Goal: Task Accomplishment & Management: Use online tool/utility

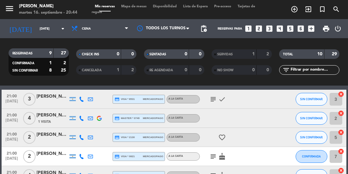
scroll to position [26, 0]
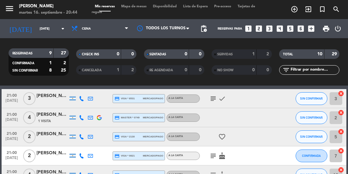
click at [211, 155] on icon "subject" at bounding box center [214, 156] width 8 height 8
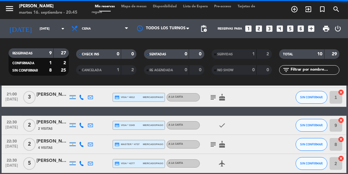
scroll to position [0, 0]
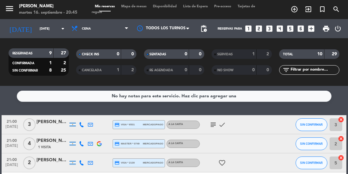
click at [45, 31] on input "[DATE]" at bounding box center [60, 29] width 47 height 10
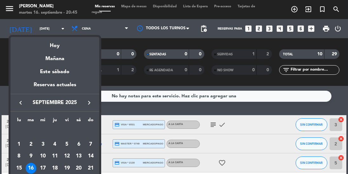
click at [44, 172] on div "17" at bounding box center [42, 168] width 11 height 11
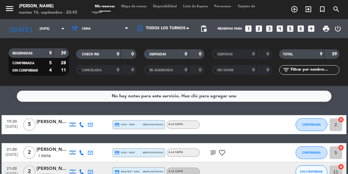
click at [43, 28] on input "[DATE]" at bounding box center [60, 29] width 47 height 10
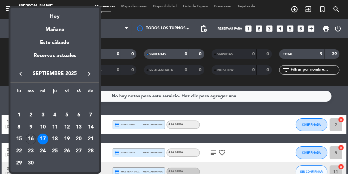
click at [32, 138] on div "16" at bounding box center [31, 138] width 11 height 11
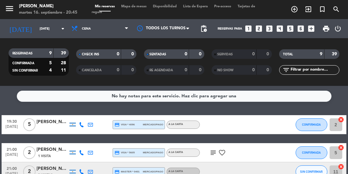
type input "[DATE]"
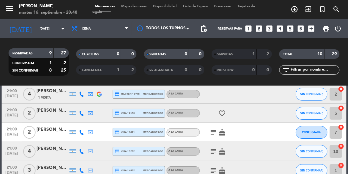
scroll to position [52, 0]
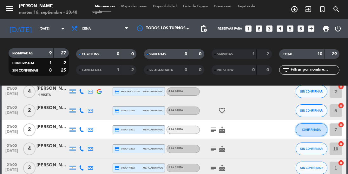
click at [309, 131] on button "CONFIRMADA" at bounding box center [312, 129] width 32 height 13
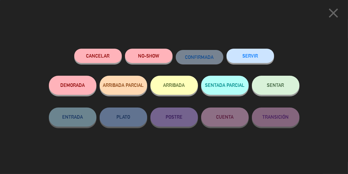
click at [286, 85] on button "SENTAR" at bounding box center [276, 85] width 48 height 19
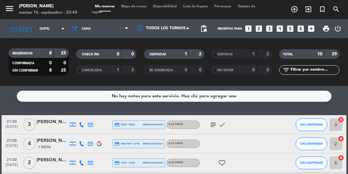
click at [323, 50] on div "TOTAL 10 29" at bounding box center [310, 54] width 60 height 10
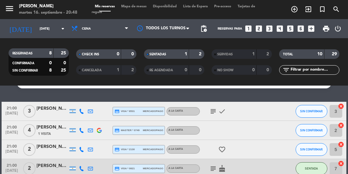
scroll to position [5, 0]
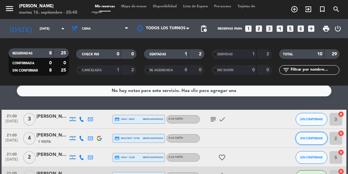
click at [313, 137] on span "SIN CONFIRMAR" at bounding box center [311, 137] width 23 height 3
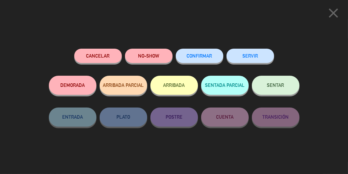
click at [276, 80] on button "SENTAR" at bounding box center [276, 85] width 48 height 19
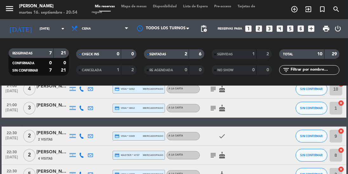
scroll to position [112, 0]
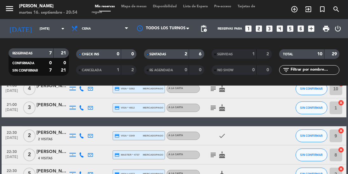
click at [28, 173] on div "No hay notas para este servicio. Haz clic para agregar una 21:00 [DATE] 3 [PERS…" at bounding box center [174, 130] width 348 height 88
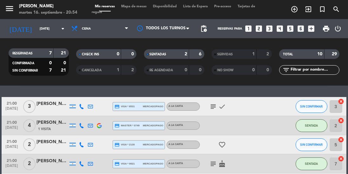
scroll to position [21, 0]
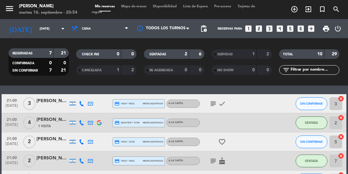
click at [14, 173] on span "21:00" at bounding box center [12, 175] width 16 height 7
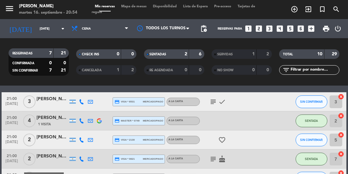
scroll to position [23, 0]
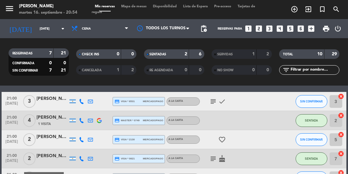
click at [20, 44] on div "RESERVADAS 7 21 CONFIRMADA 0 0 SIN CONFIRMAR 7 21" at bounding box center [39, 61] width 68 height 35
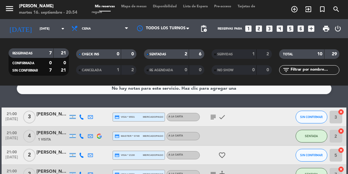
scroll to position [5, 0]
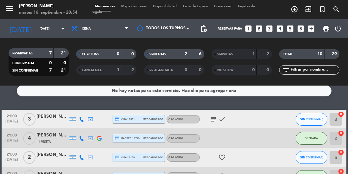
click at [55, 118] on div "[PERSON_NAME]" at bounding box center [53, 116] width 32 height 7
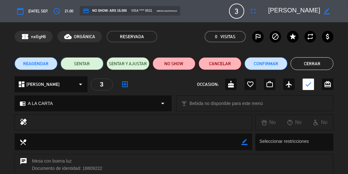
click at [77, 66] on button "SENTAR" at bounding box center [82, 63] width 43 height 13
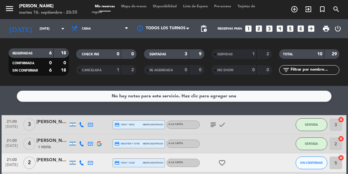
click at [212, 126] on icon "subject" at bounding box center [214, 125] width 8 height 8
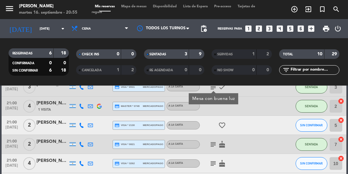
scroll to position [45, 0]
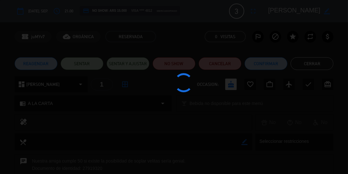
click at [76, 59] on div at bounding box center [174, 87] width 348 height 174
click at [77, 64] on div at bounding box center [174, 87] width 348 height 174
click at [84, 64] on div at bounding box center [174, 87] width 348 height 174
click at [86, 63] on div at bounding box center [174, 87] width 348 height 174
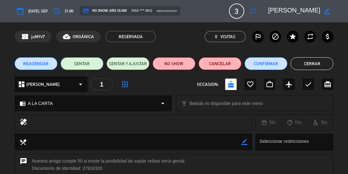
click at [82, 59] on button "SENTAR" at bounding box center [82, 63] width 43 height 13
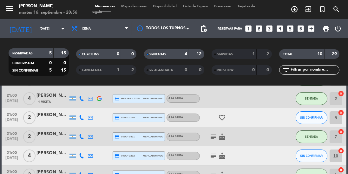
click at [215, 173] on icon "subject" at bounding box center [214, 175] width 8 height 8
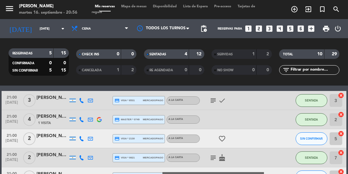
scroll to position [25, 0]
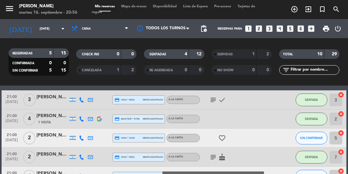
click at [50, 141] on div at bounding box center [53, 141] width 32 height 5
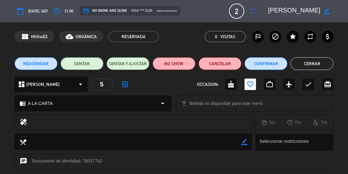
click at [84, 61] on button "SENTAR" at bounding box center [82, 63] width 43 height 13
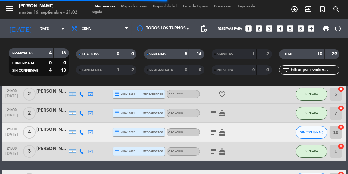
scroll to position [68, 0]
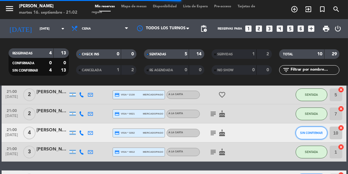
click at [304, 135] on button "SIN CONFIRMAR" at bounding box center [312, 132] width 32 height 13
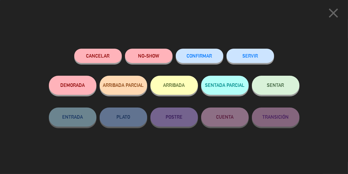
click at [273, 78] on button "SENTAR" at bounding box center [276, 85] width 48 height 19
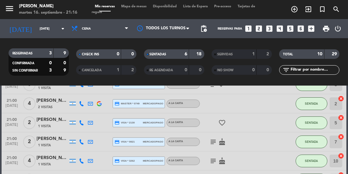
scroll to position [34, 0]
